Goal: Transaction & Acquisition: Obtain resource

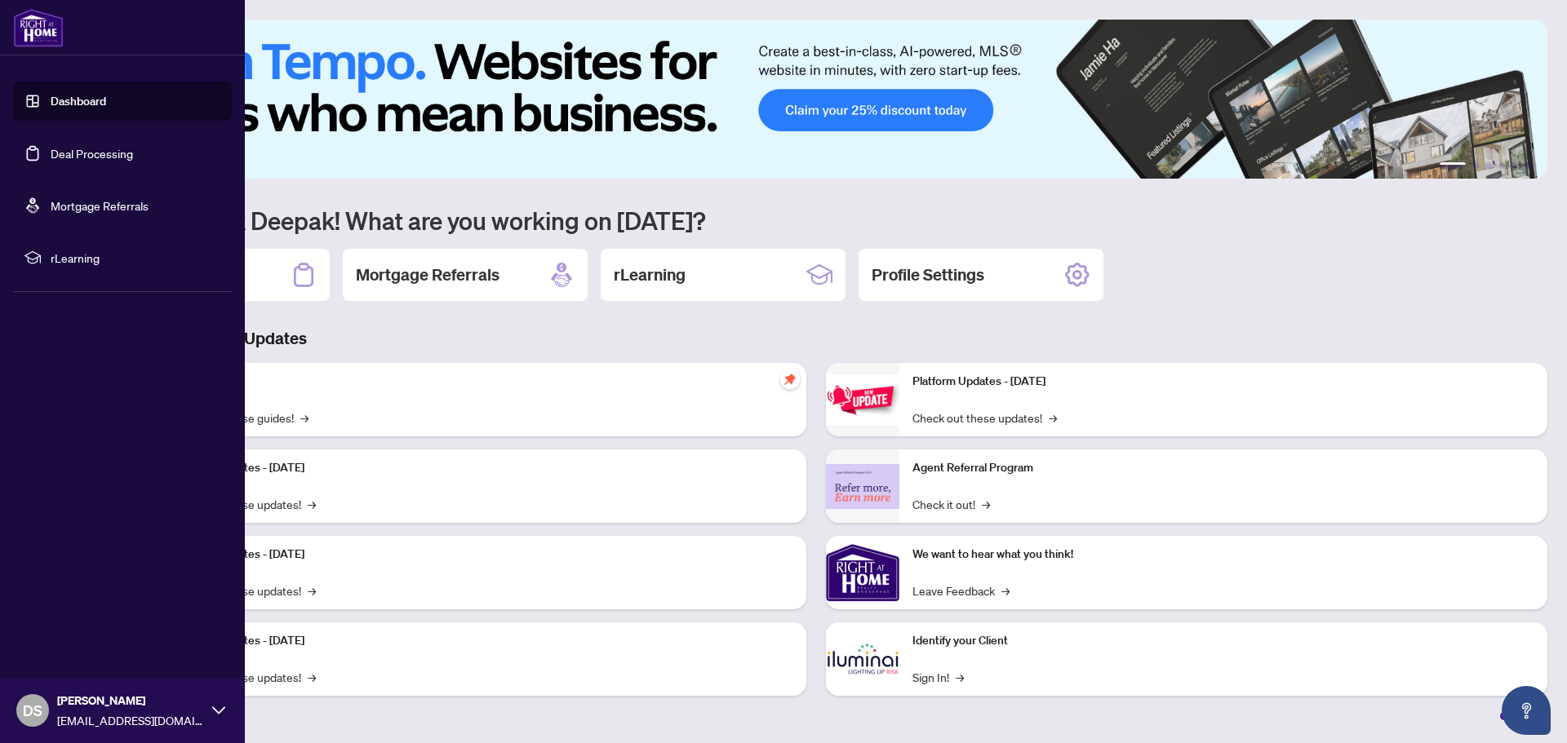
click at [51, 153] on link "Deal Processing" at bounding box center [92, 153] width 82 height 15
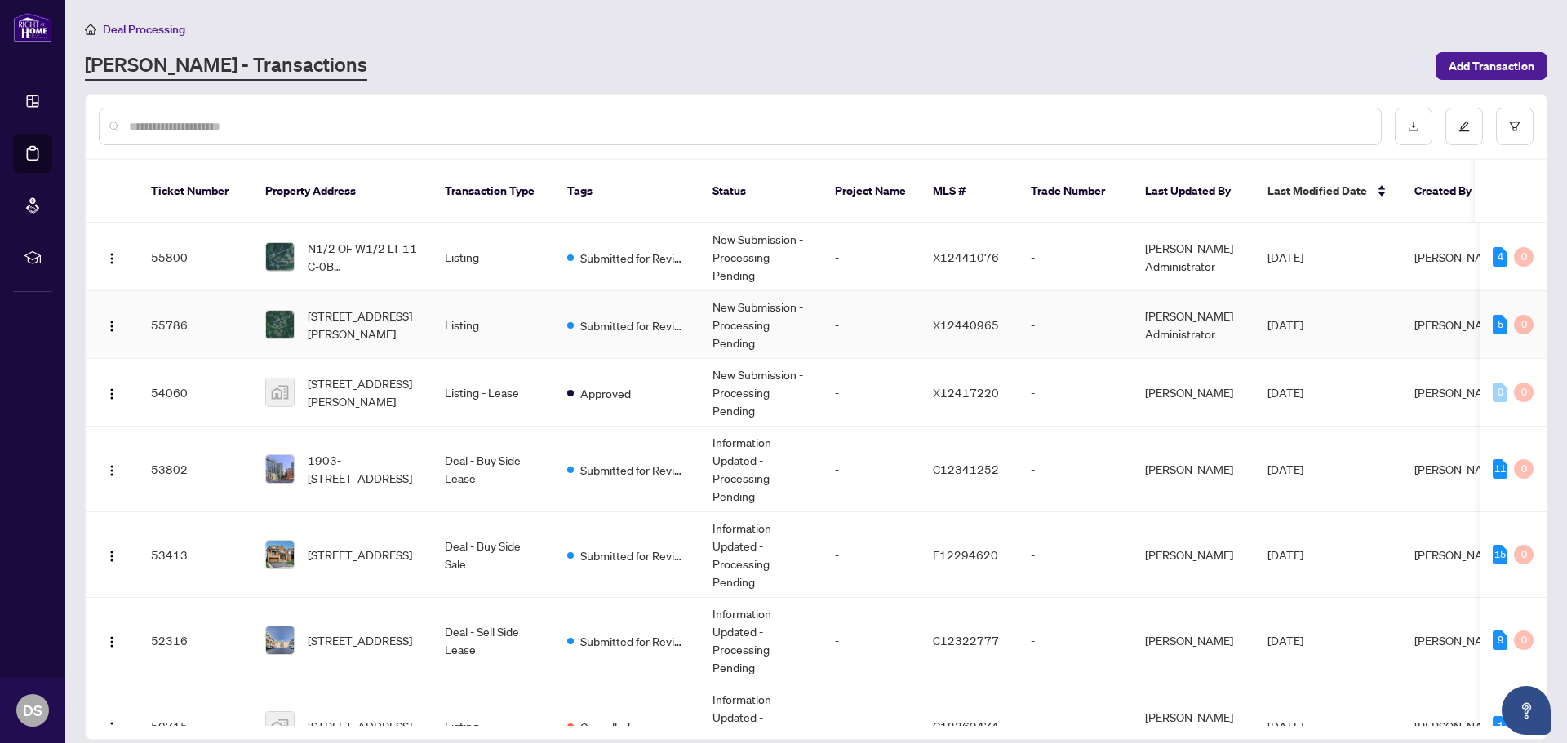
click at [426, 308] on td "[STREET_ADDRESS][PERSON_NAME]" at bounding box center [342, 325] width 180 height 68
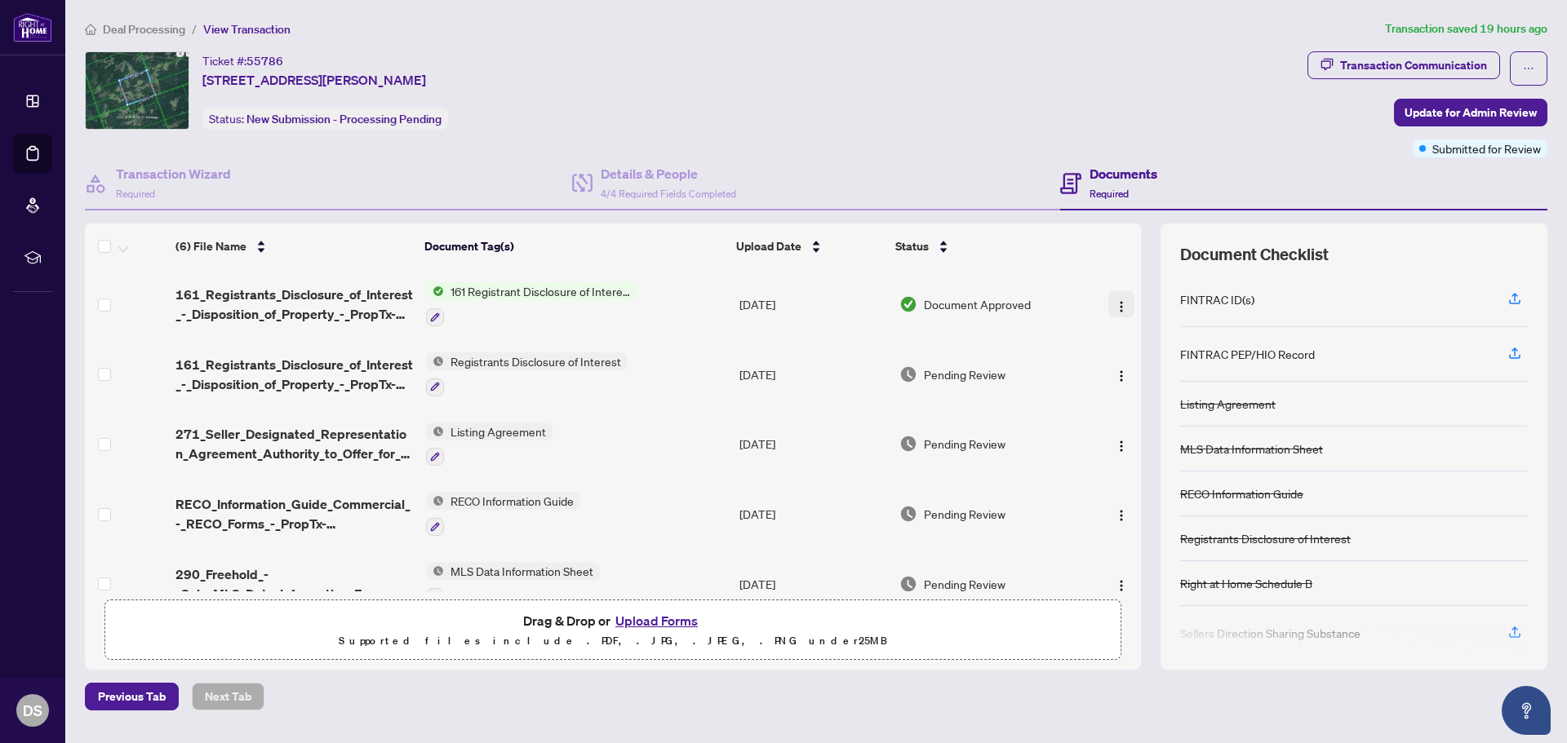
click at [1115, 309] on img "button" at bounding box center [1121, 306] width 13 height 13
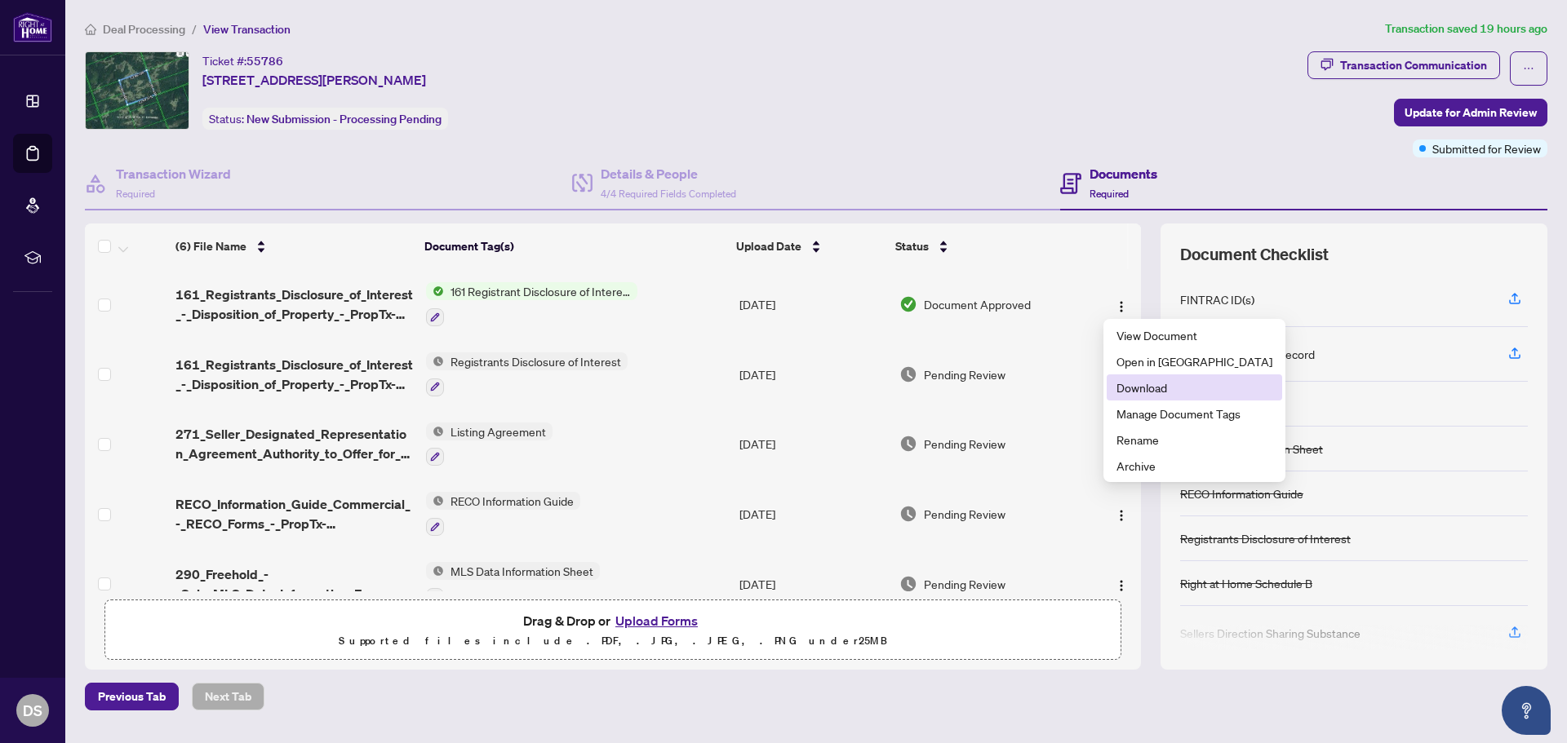
click at [1149, 388] on span "Download" at bounding box center [1194, 388] width 156 height 18
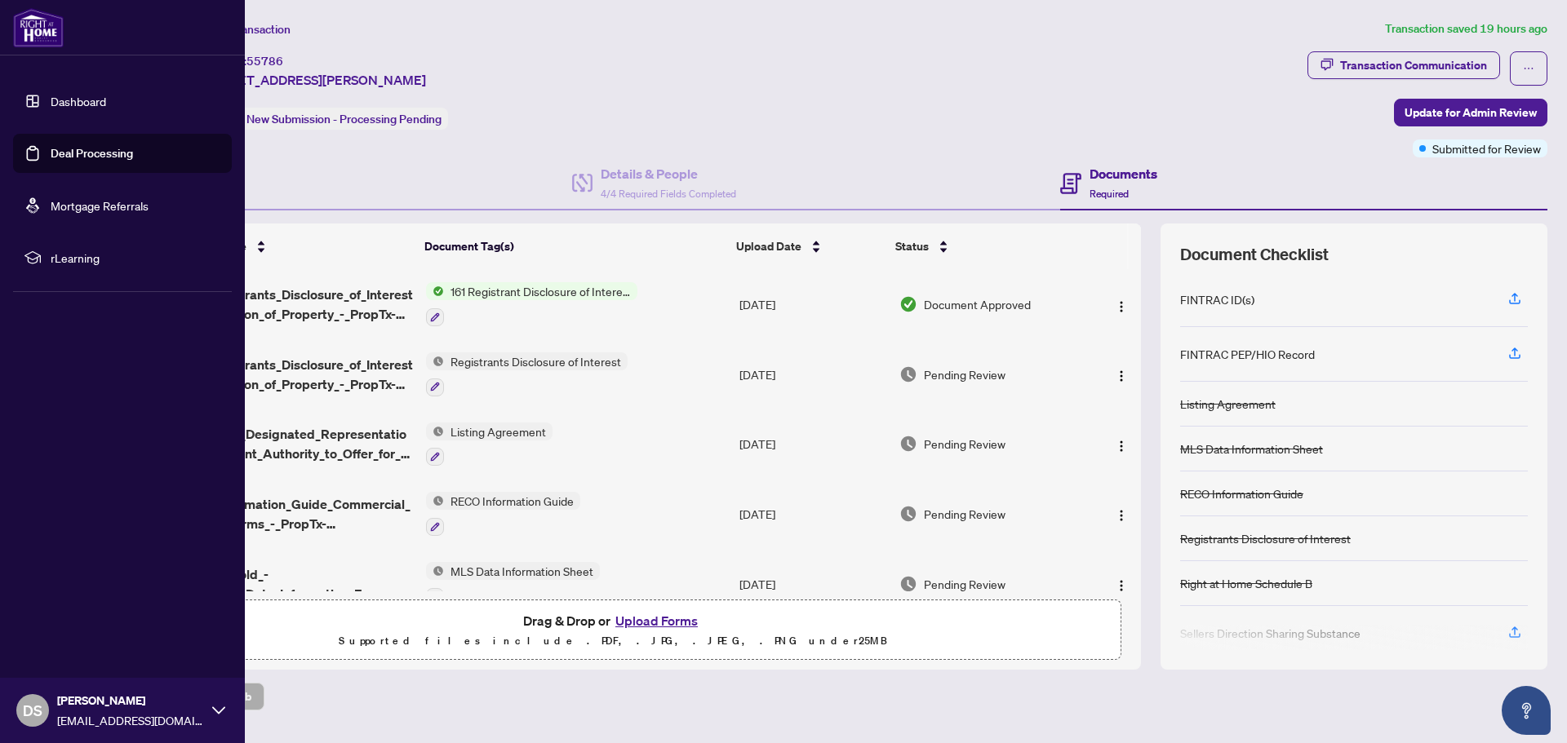
click at [59, 154] on link "Deal Processing" at bounding box center [92, 153] width 82 height 15
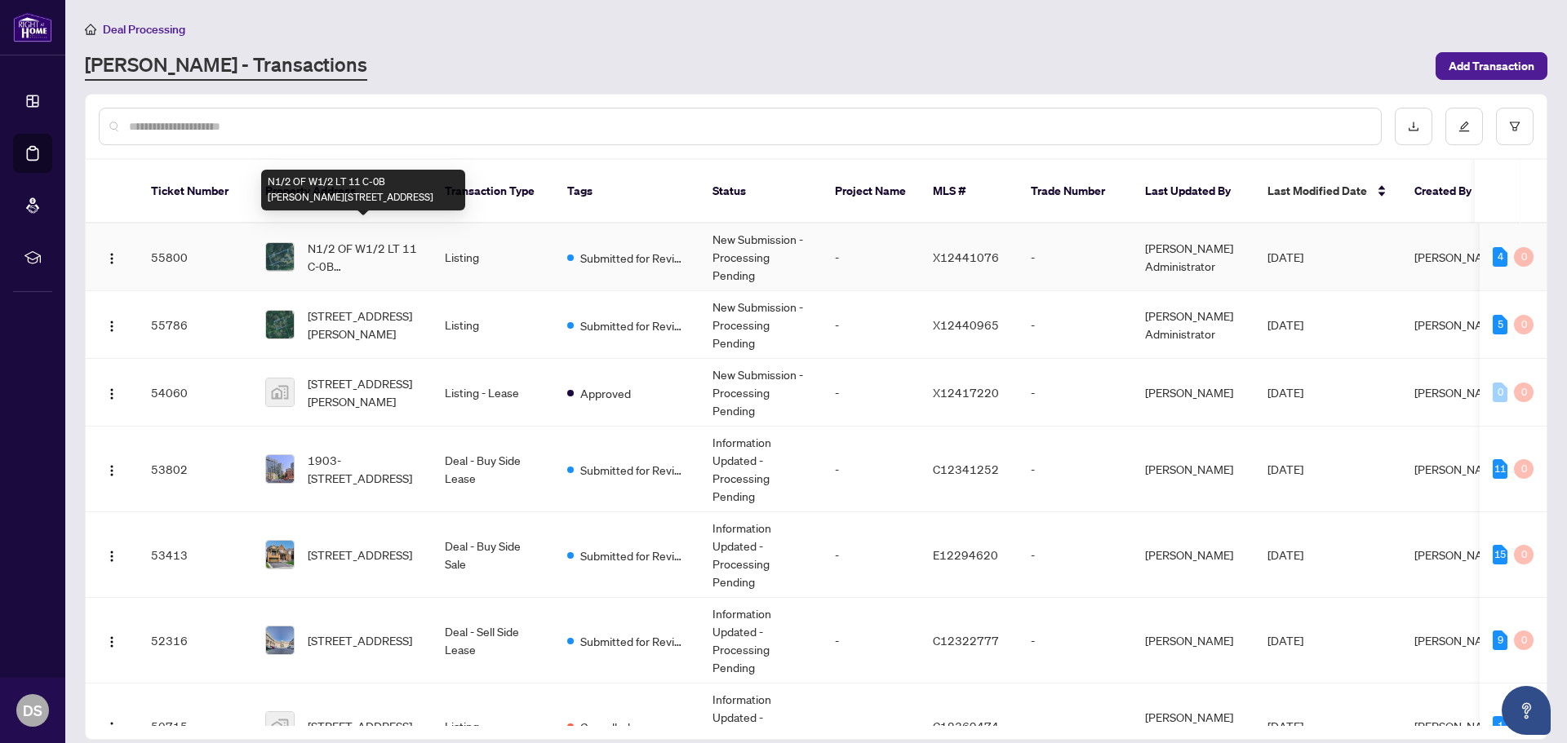
click at [344, 239] on span "N1/2 OF W1/2 LT 11 C-0B [PERSON_NAME][STREET_ADDRESS]" at bounding box center [363, 257] width 111 height 36
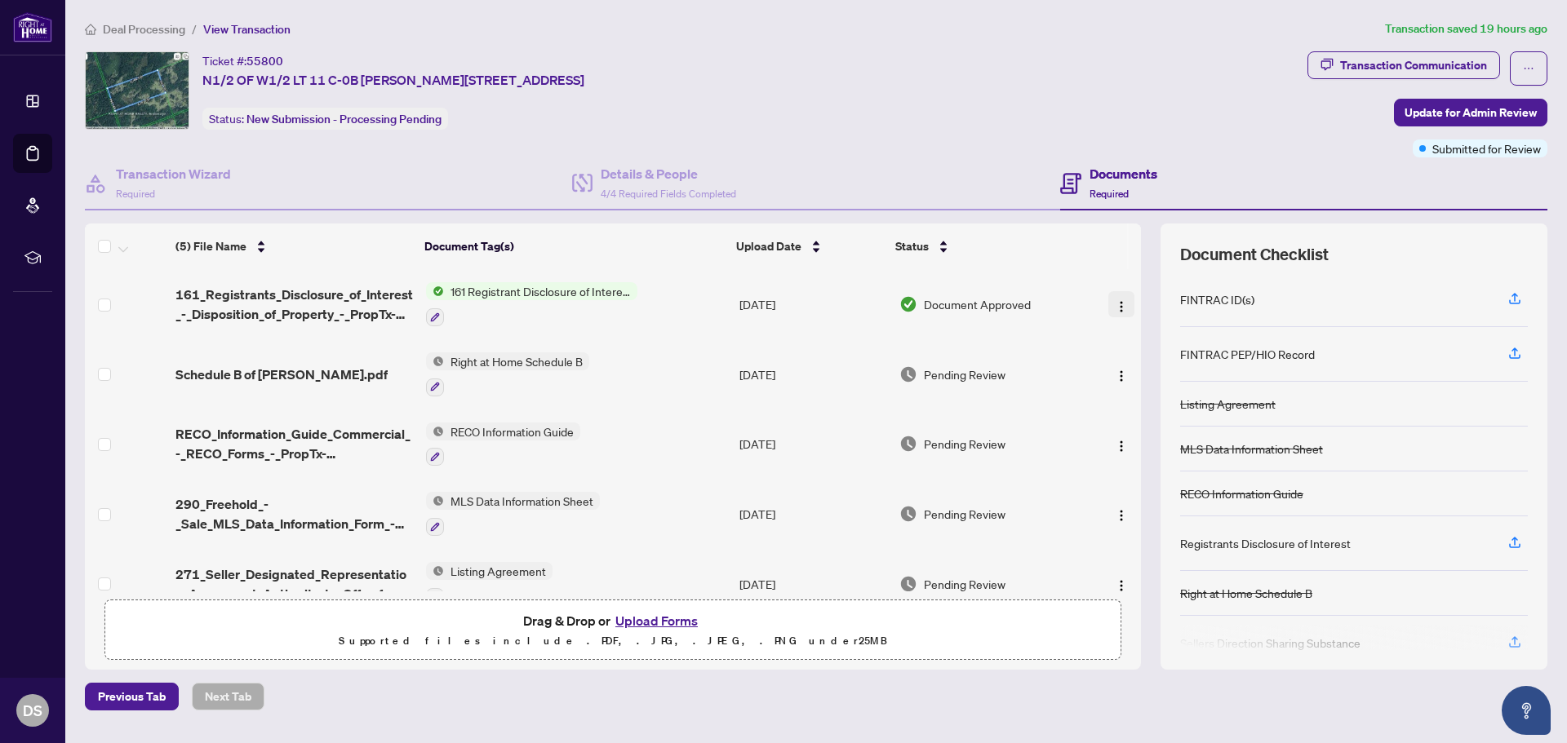
click at [1116, 301] on img "button" at bounding box center [1121, 306] width 13 height 13
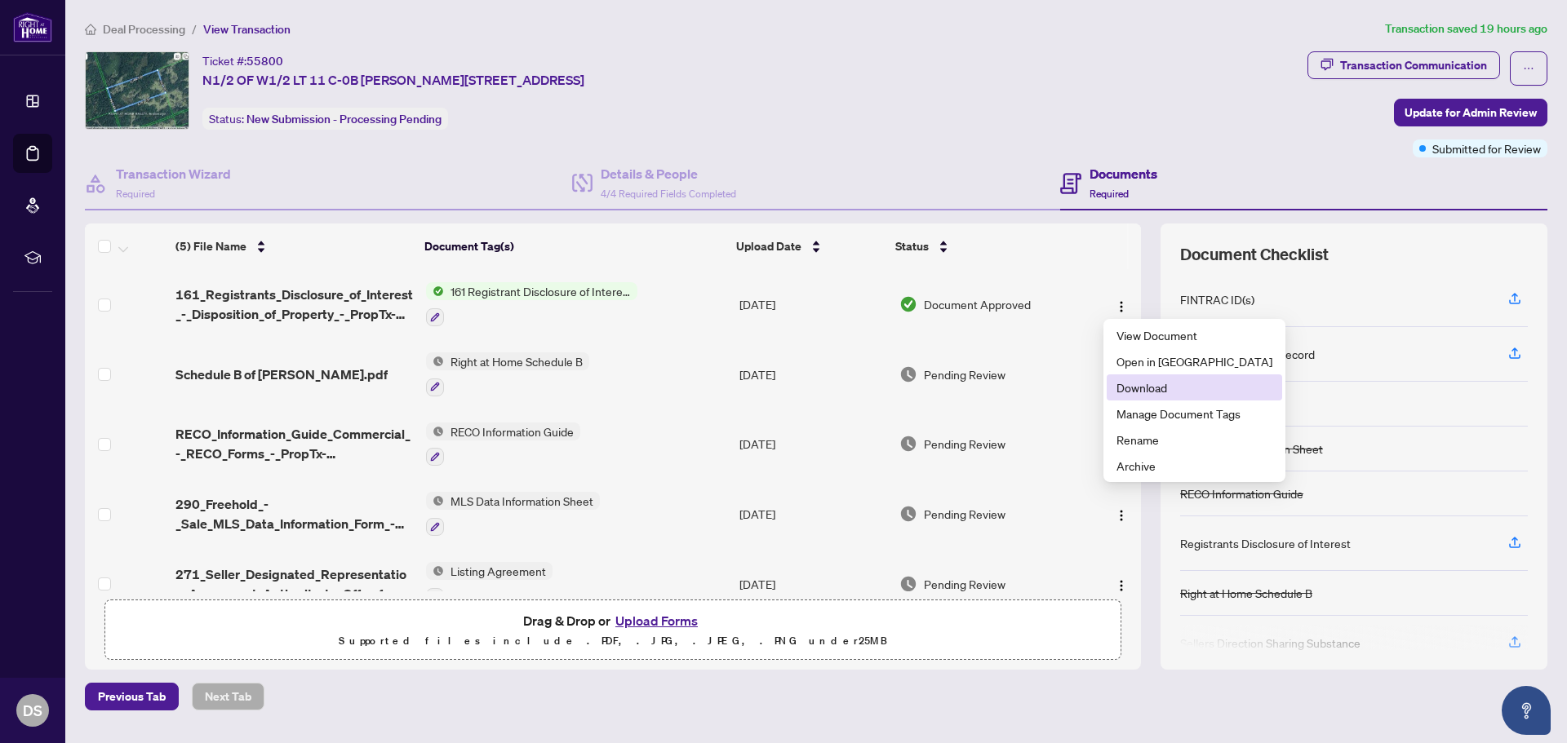
click at [1158, 393] on span "Download" at bounding box center [1194, 388] width 156 height 18
